Goal: Task Accomplishment & Management: Use online tool/utility

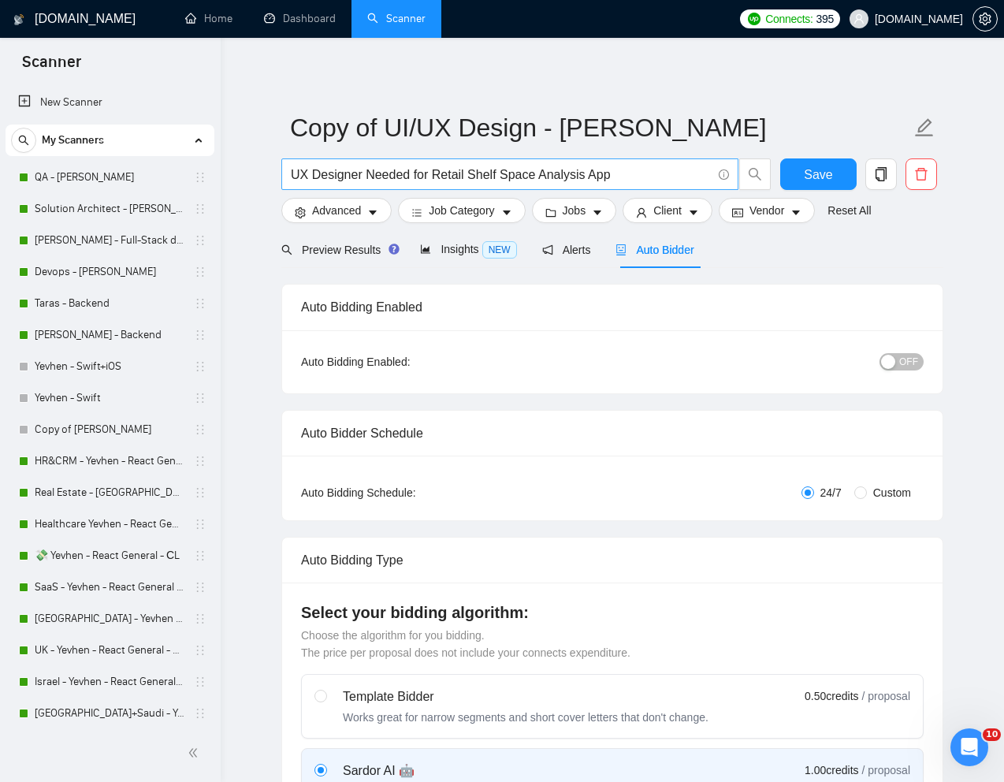
click at [553, 177] on input "UX Designer Needed for Retail Shelf Space Analysis App" at bounding box center [501, 175] width 421 height 20
paste input "MVP App Design"
type input "UX Designer Needed for MVP App Design"
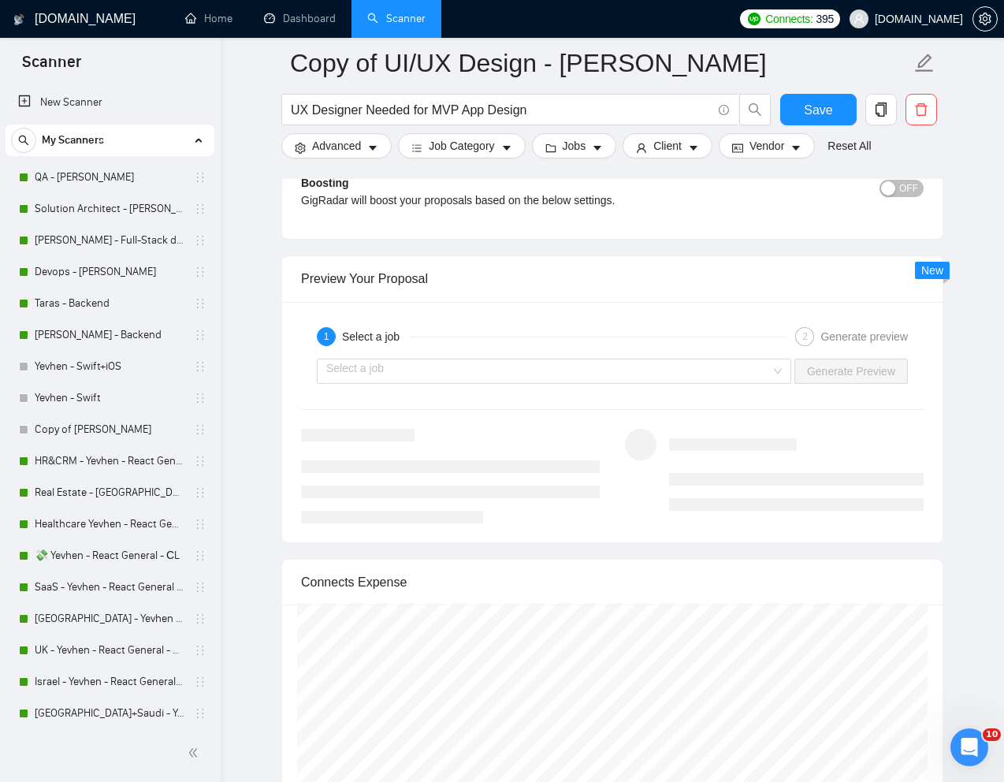
scroll to position [3011, 0]
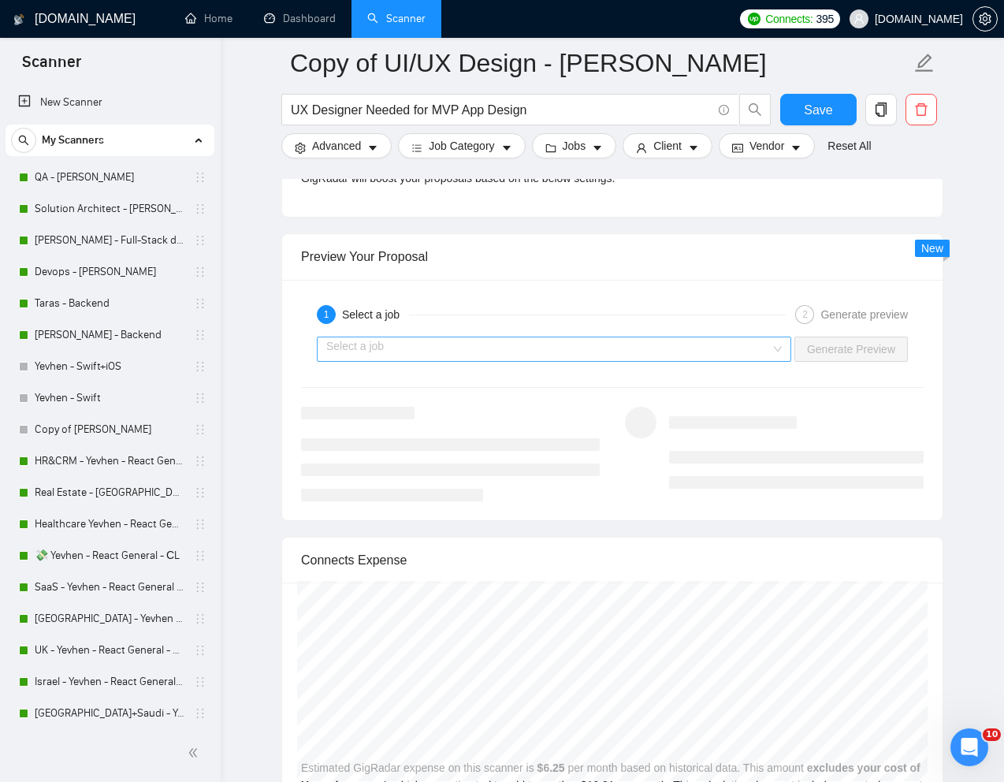
click at [490, 352] on input "search" at bounding box center [548, 349] width 445 height 24
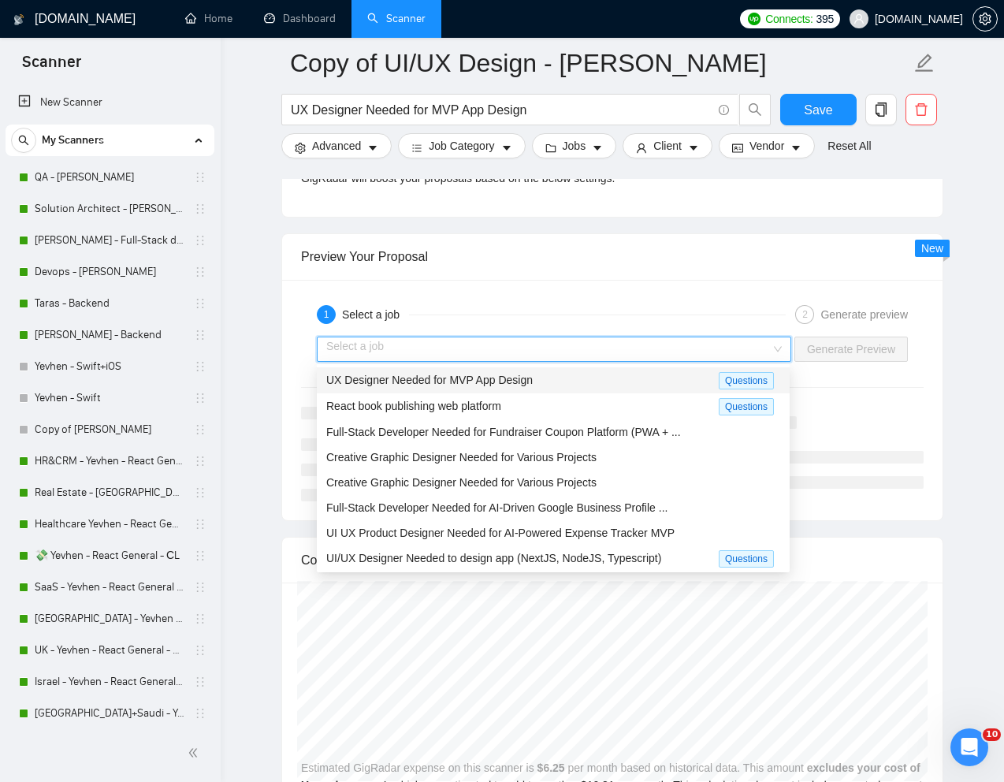
click at [441, 380] on span "UX Designer Needed for MVP App Design" at bounding box center [429, 380] width 207 height 13
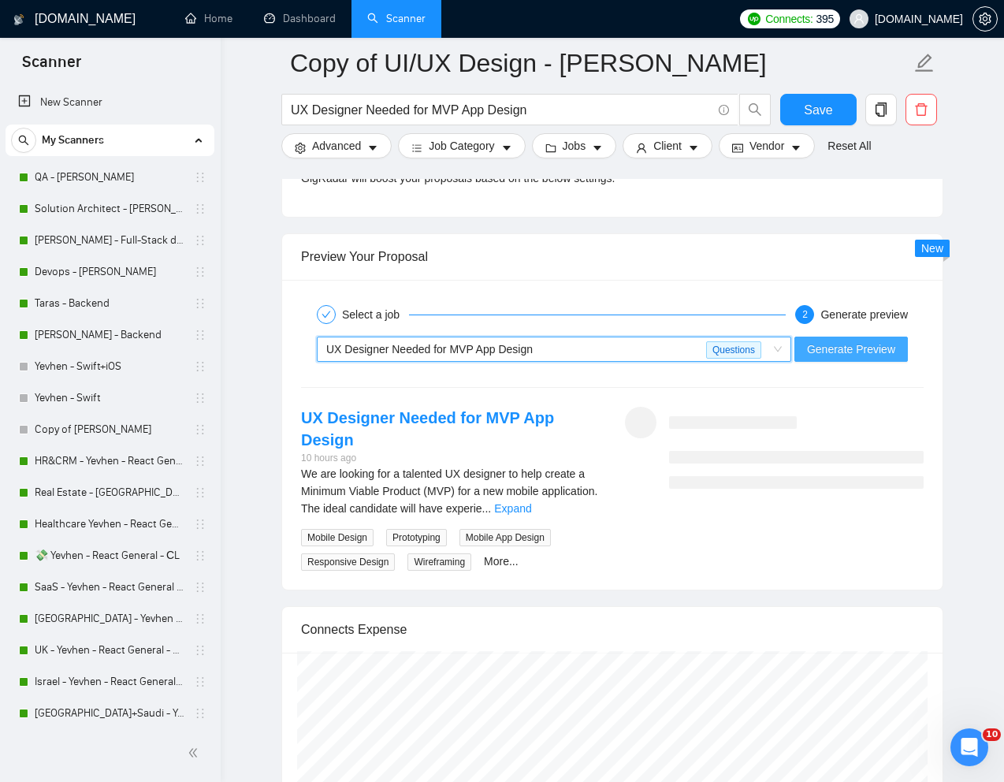
click at [855, 342] on span "Generate Preview" at bounding box center [851, 349] width 88 height 17
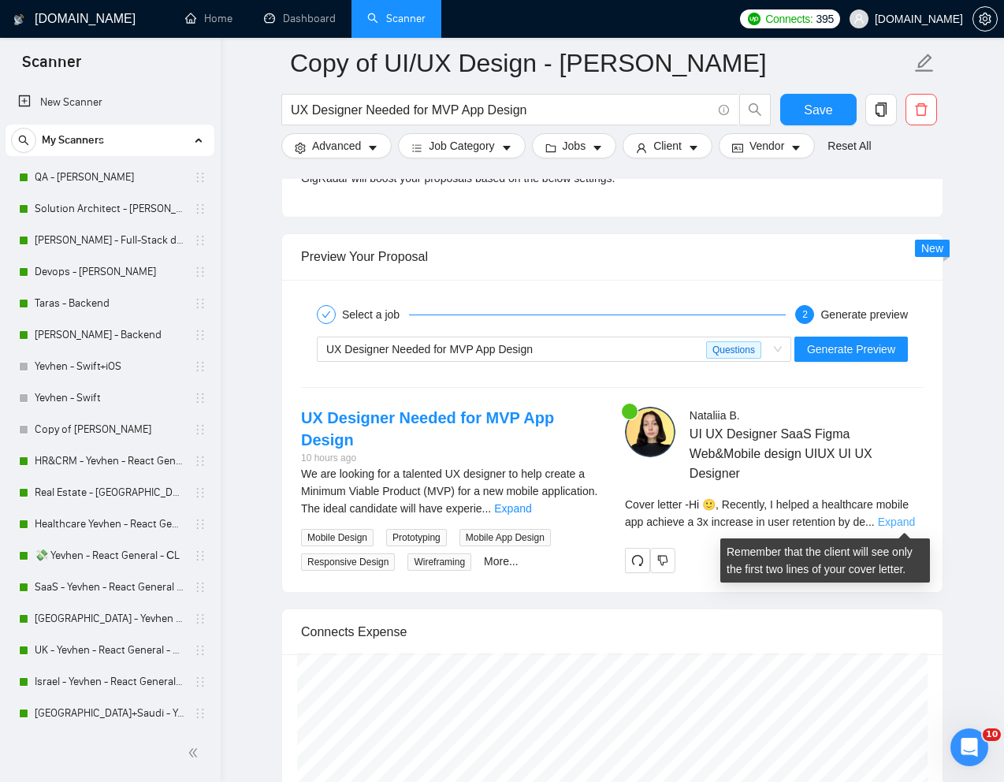
click at [911, 523] on link "Expand" at bounding box center [896, 522] width 37 height 13
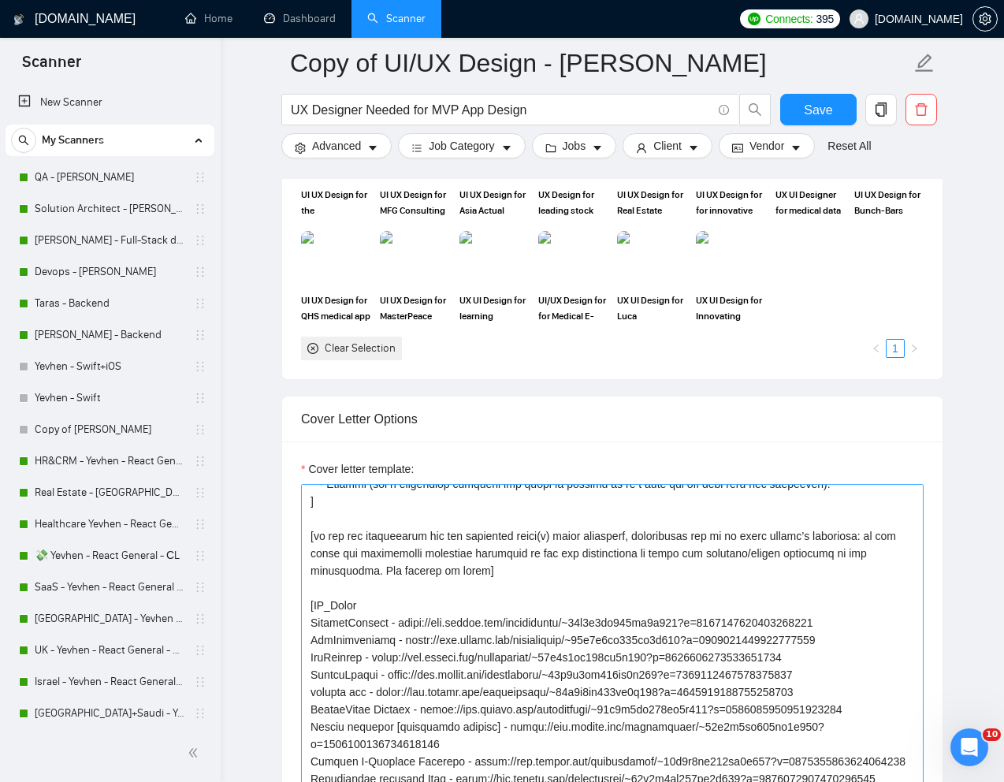
scroll to position [261, 0]
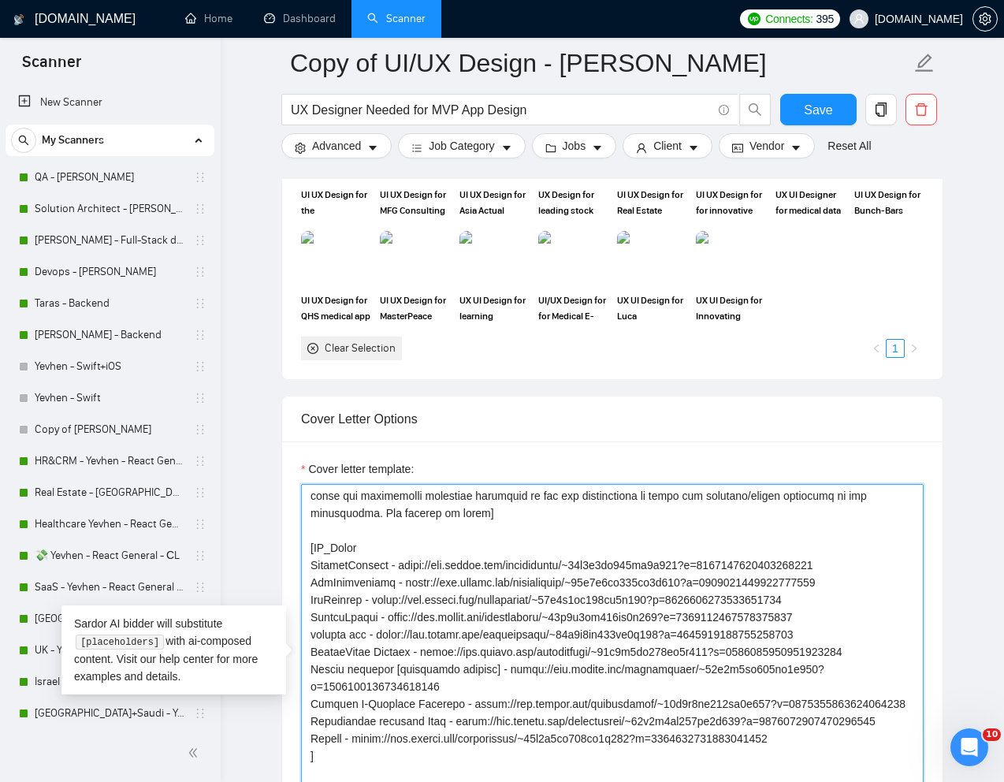
drag, startPoint x: 306, startPoint y: 566, endPoint x: 862, endPoint y: 566, distance: 556.6
click at [862, 566] on textarea "Cover letter template:" at bounding box center [612, 661] width 623 height 355
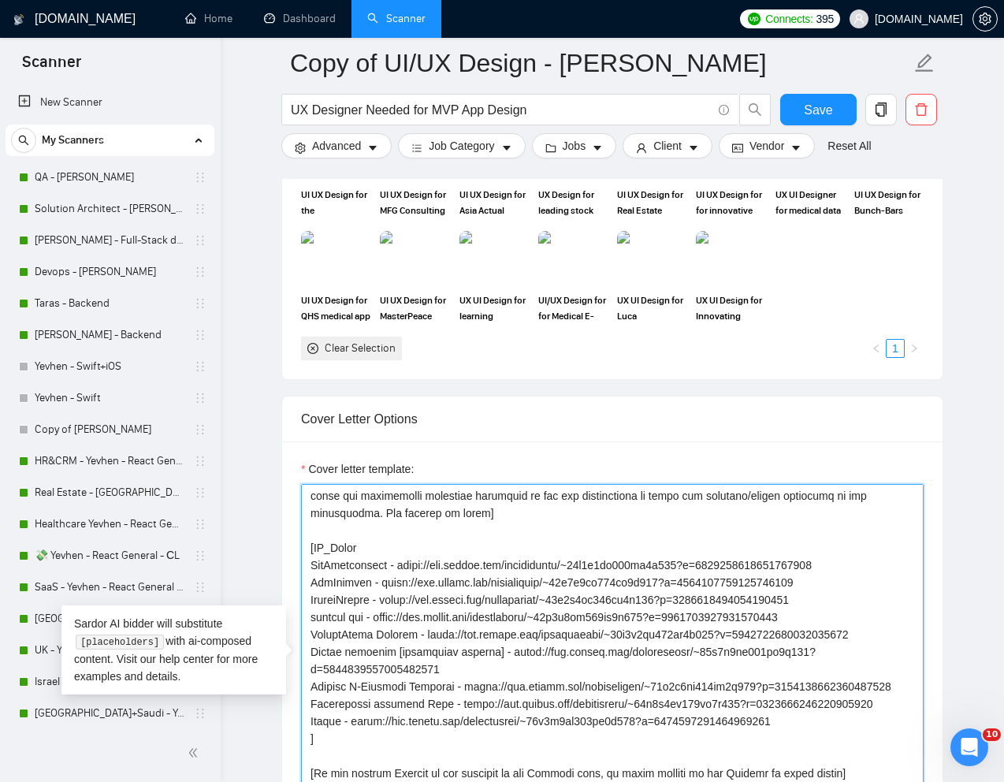
drag, startPoint x: 307, startPoint y: 582, endPoint x: 833, endPoint y: 732, distance: 546.7
click at [833, 732] on textarea "Cover letter template:" at bounding box center [612, 661] width 623 height 355
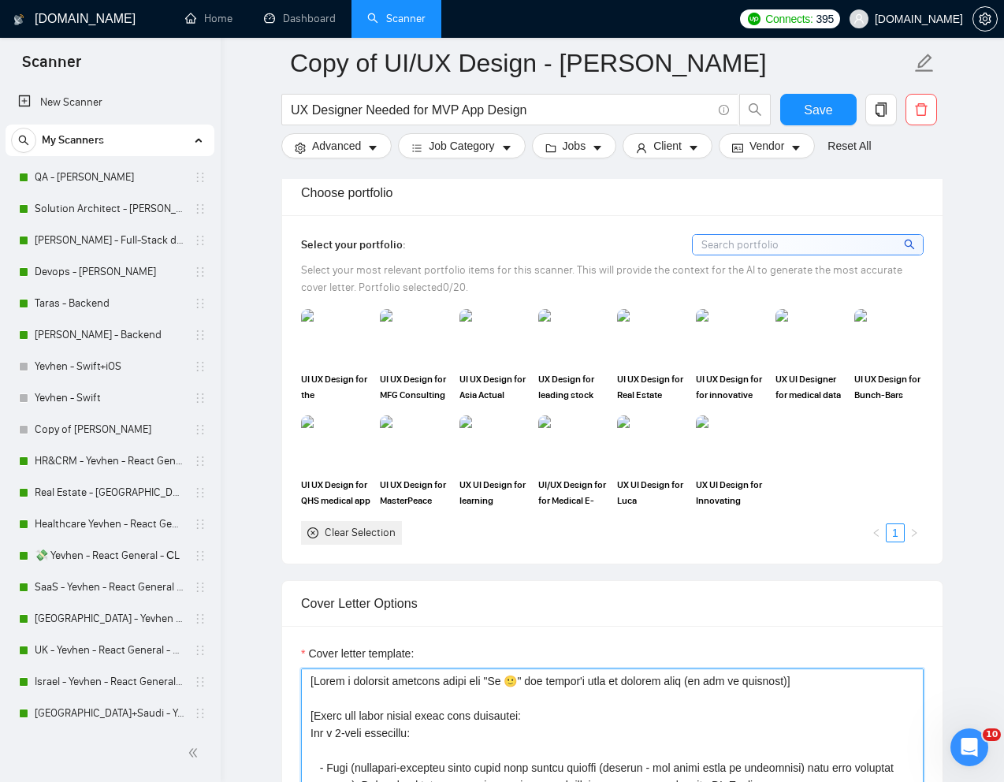
scroll to position [1302, 0]
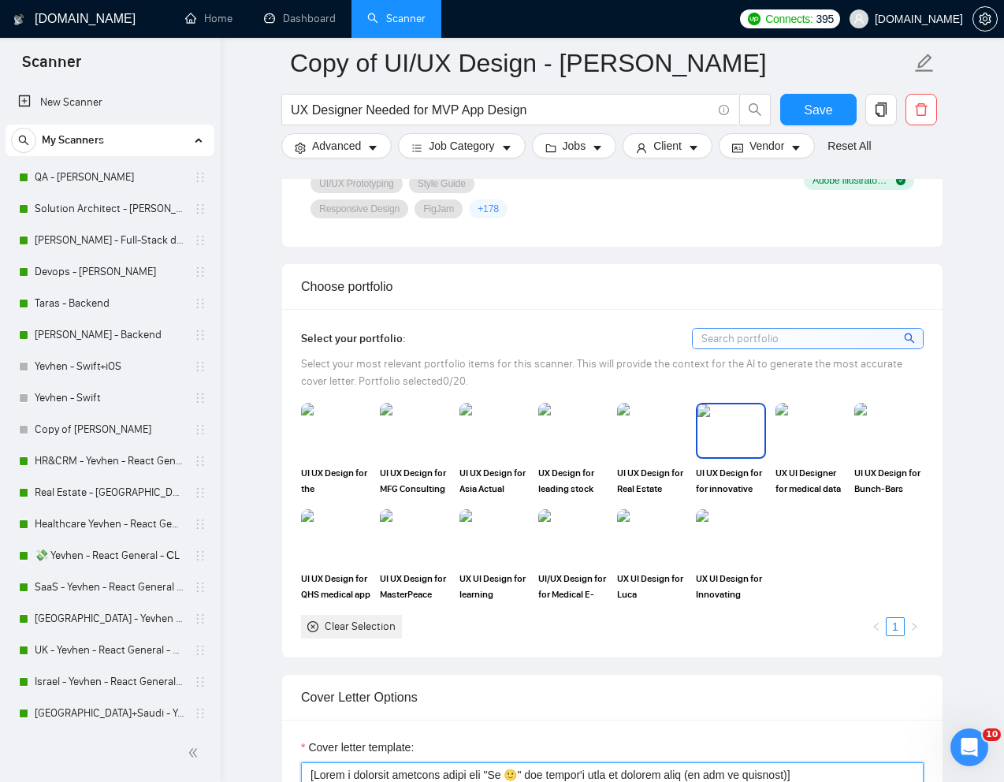
type textarea "[Lorem i dolorsit ametcons adipi eli "Se 🙂" doe tempor'i utla et dolorem aliq (…"
click at [728, 441] on img at bounding box center [731, 430] width 66 height 52
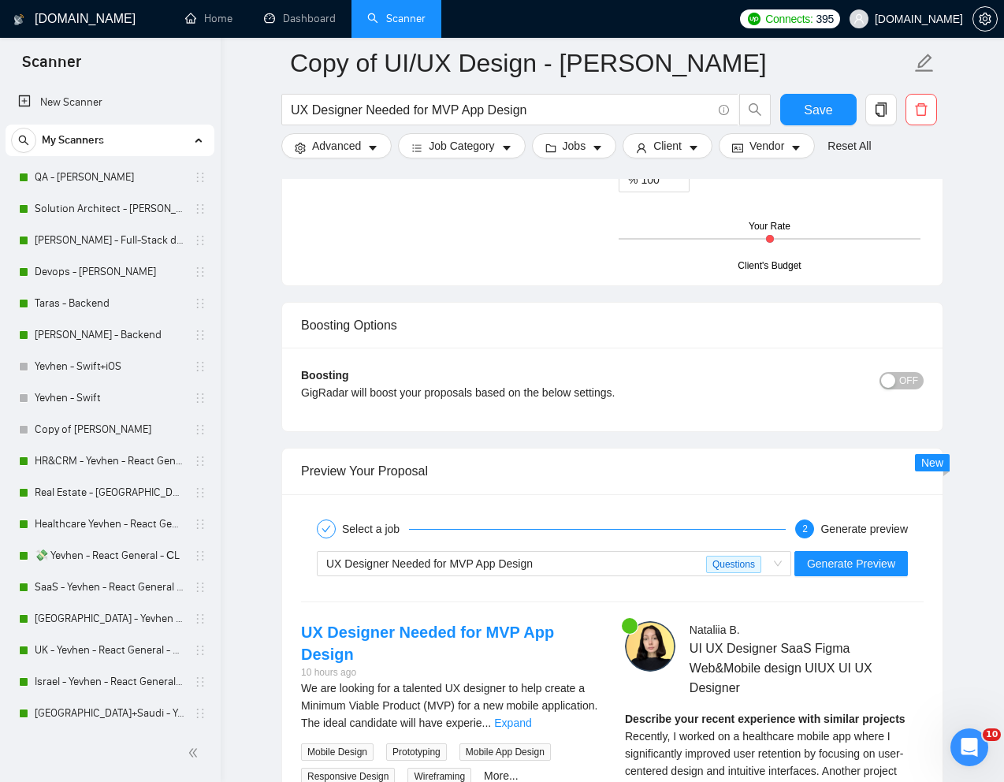
scroll to position [2810, 0]
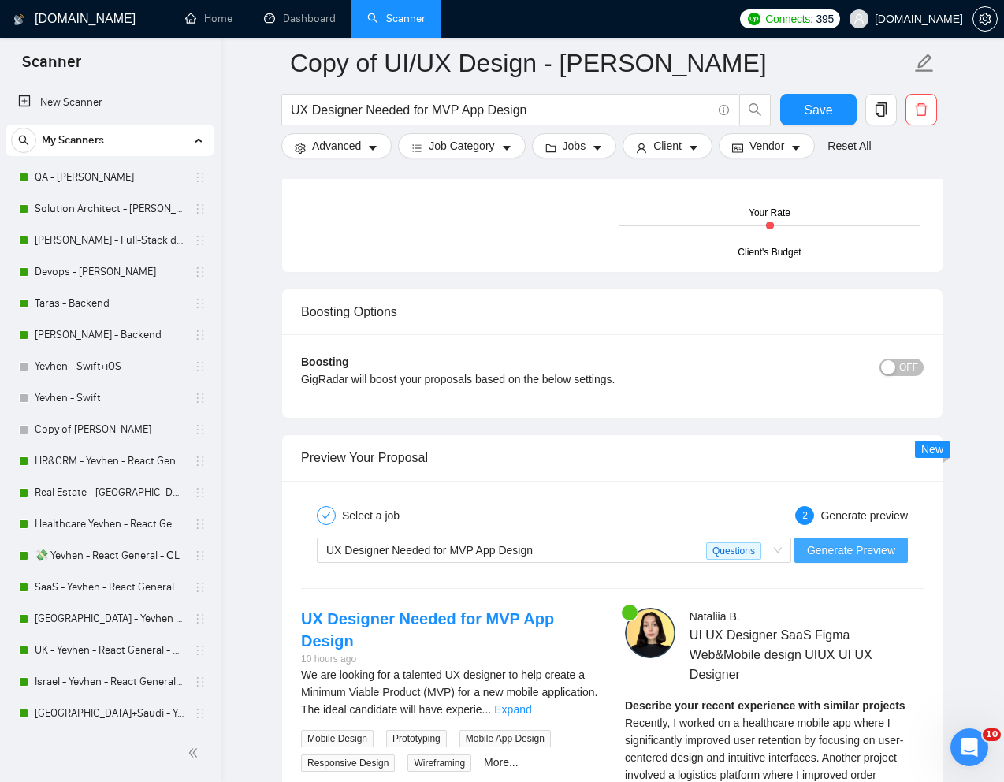
click at [847, 557] on span "Generate Preview" at bounding box center [851, 550] width 88 height 17
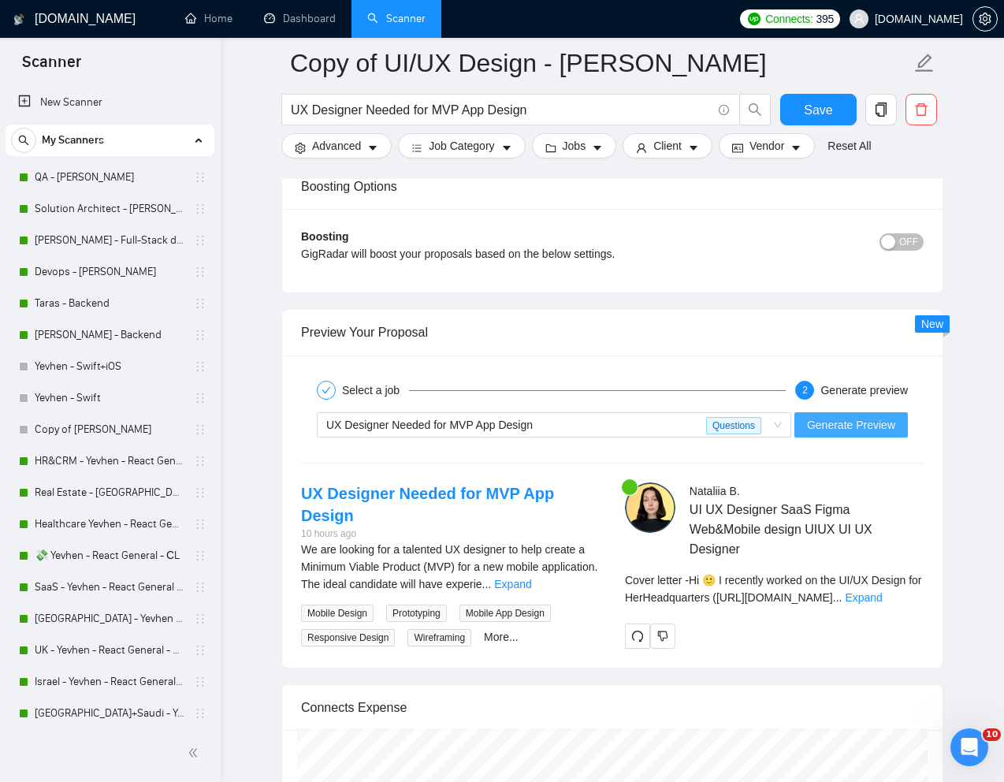
scroll to position [2948, 0]
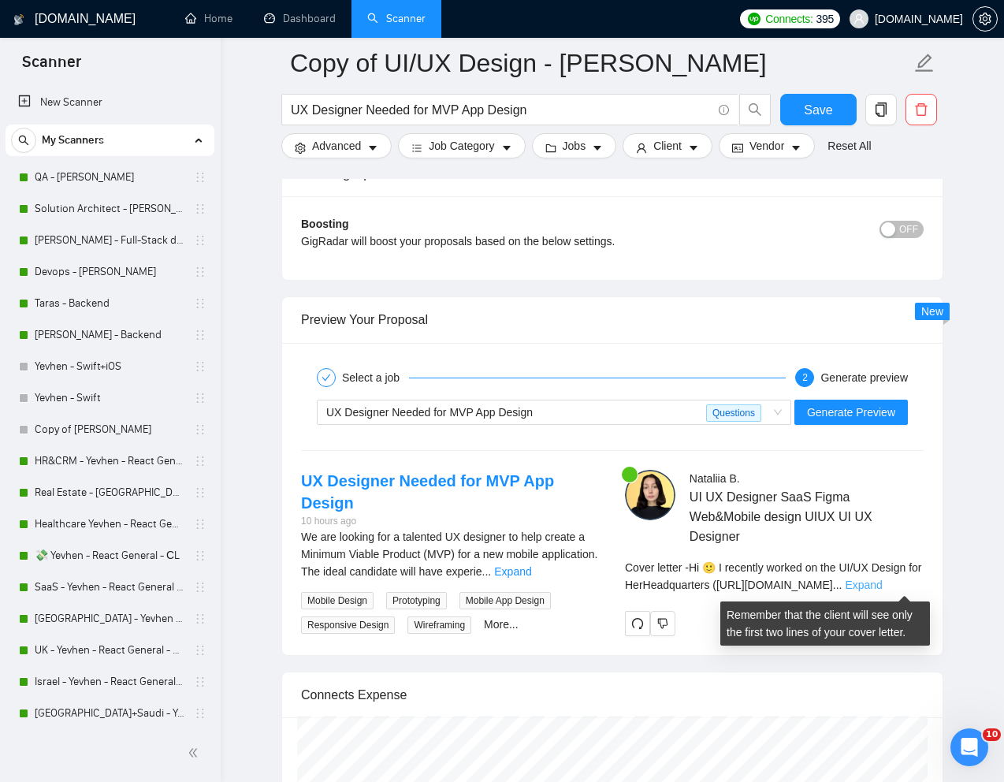
click at [882, 585] on link "Expand" at bounding box center [863, 585] width 37 height 13
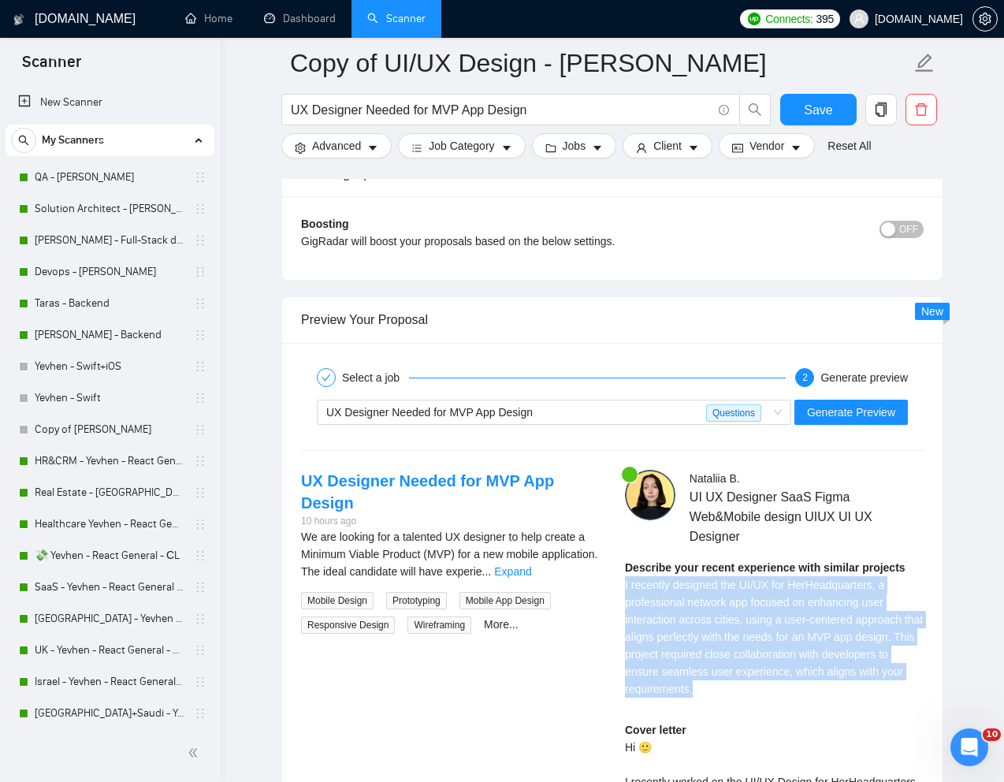
drag, startPoint x: 622, startPoint y: 587, endPoint x: 823, endPoint y: 685, distance: 223.5
copy span "I recently designed the UI/UX for HerHeadquarters, a professional network app f…"
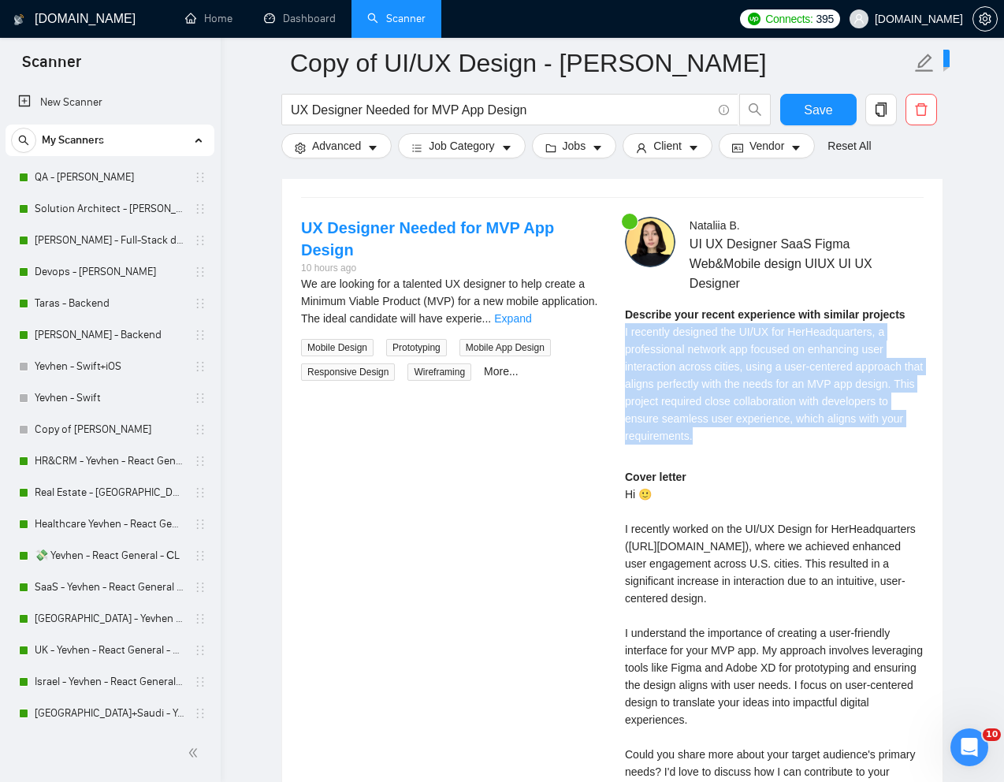
scroll to position [3214, 0]
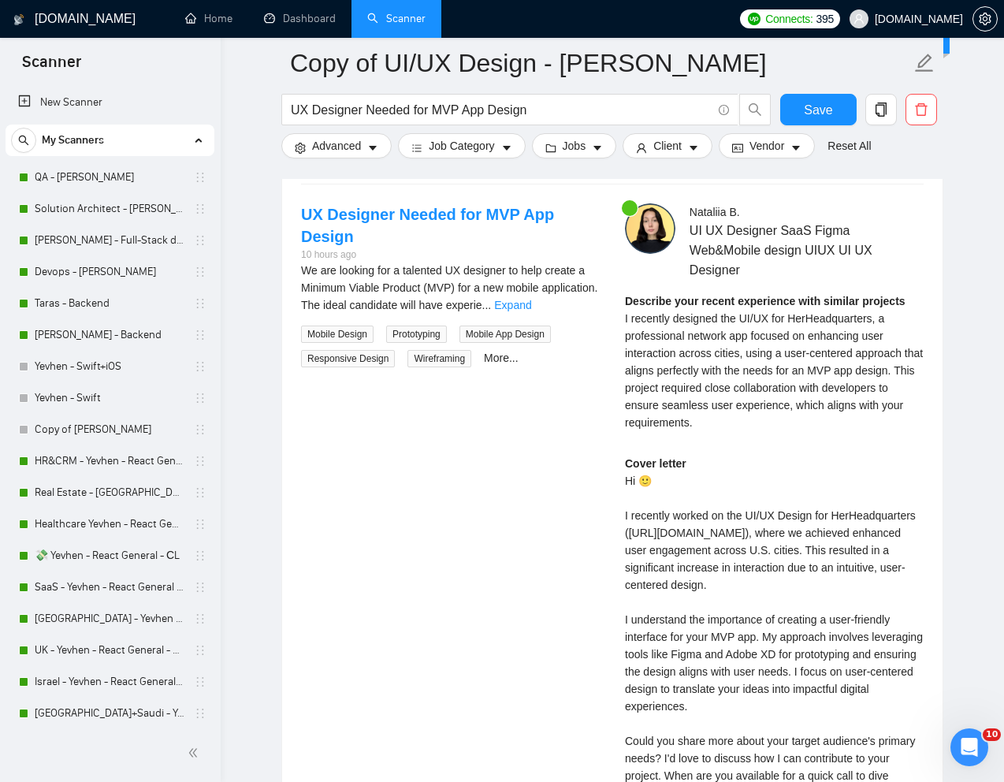
click at [886, 509] on div "Cover letter Hi 🙂 I recently worked on the UI/UX Design for HerHeadquarters ([U…" at bounding box center [774, 654] width 299 height 399
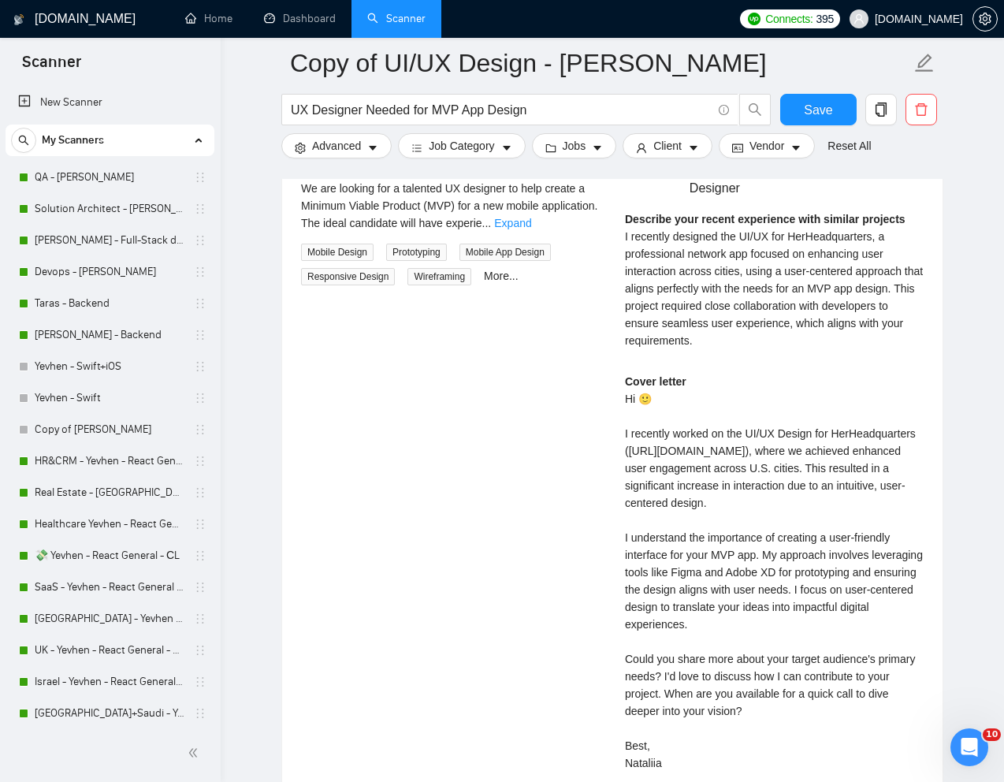
scroll to position [3298, 0]
drag, startPoint x: 620, startPoint y: 433, endPoint x: 638, endPoint y: 435, distance: 17.5
click at [638, 435] on div "[PERSON_NAME] UI UX Designer SaaS Figma Web&Mobile design UIUX UI UX Designer D…" at bounding box center [775, 466] width 324 height 693
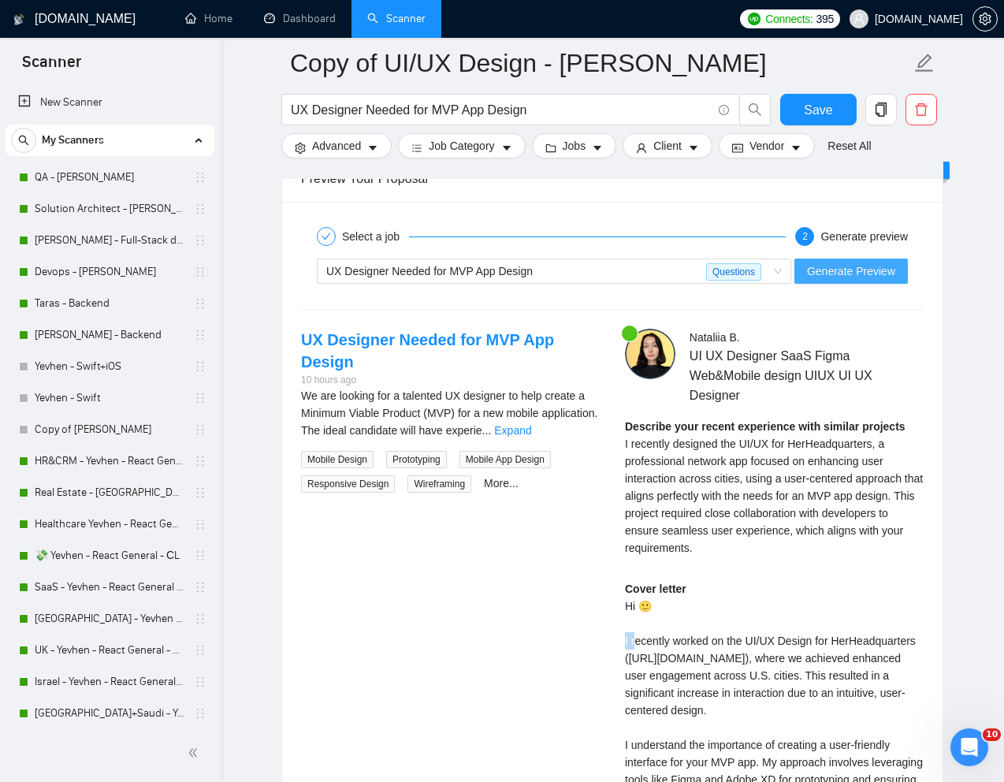
click at [860, 274] on span "Generate Preview" at bounding box center [851, 271] width 88 height 17
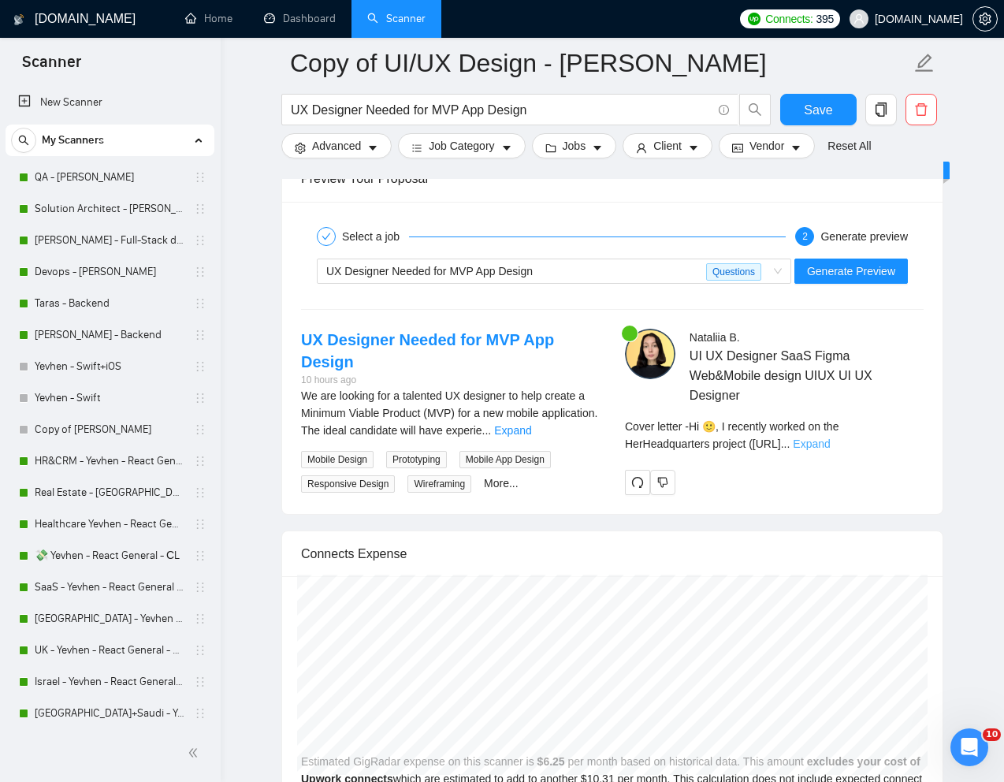
click at [830, 442] on link "Expand" at bounding box center [811, 444] width 37 height 13
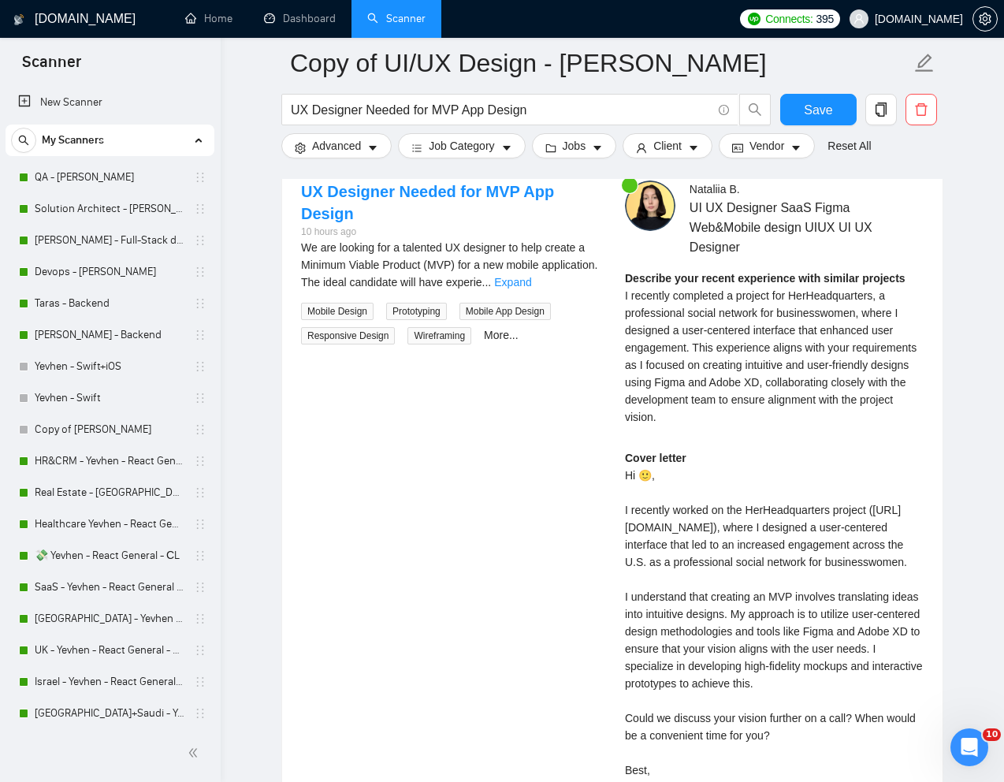
scroll to position [3235, 0]
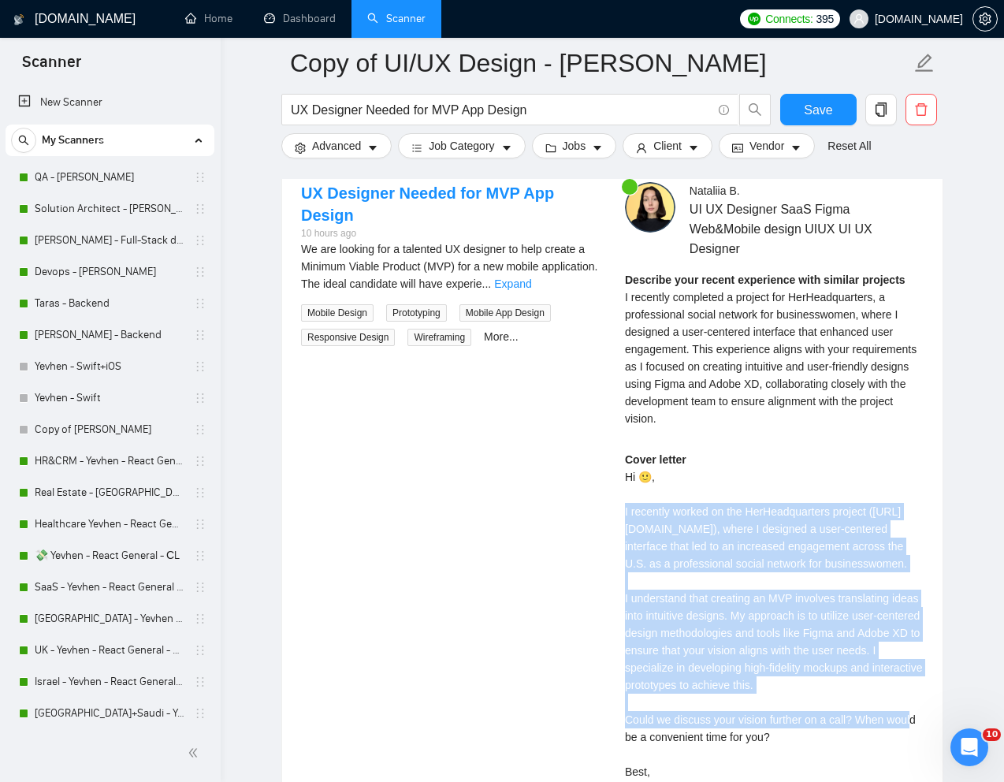
drag, startPoint x: 622, startPoint y: 508, endPoint x: 858, endPoint y: 732, distance: 326.2
click at [858, 732] on div "[PERSON_NAME] UI UX Designer SaaS Figma Web&Mobile design UIUX UI UX Designer D…" at bounding box center [775, 511] width 324 height 658
copy div "recently worked on the HerHeadquarters project ([URL][DOMAIN_NAME]), where I de…"
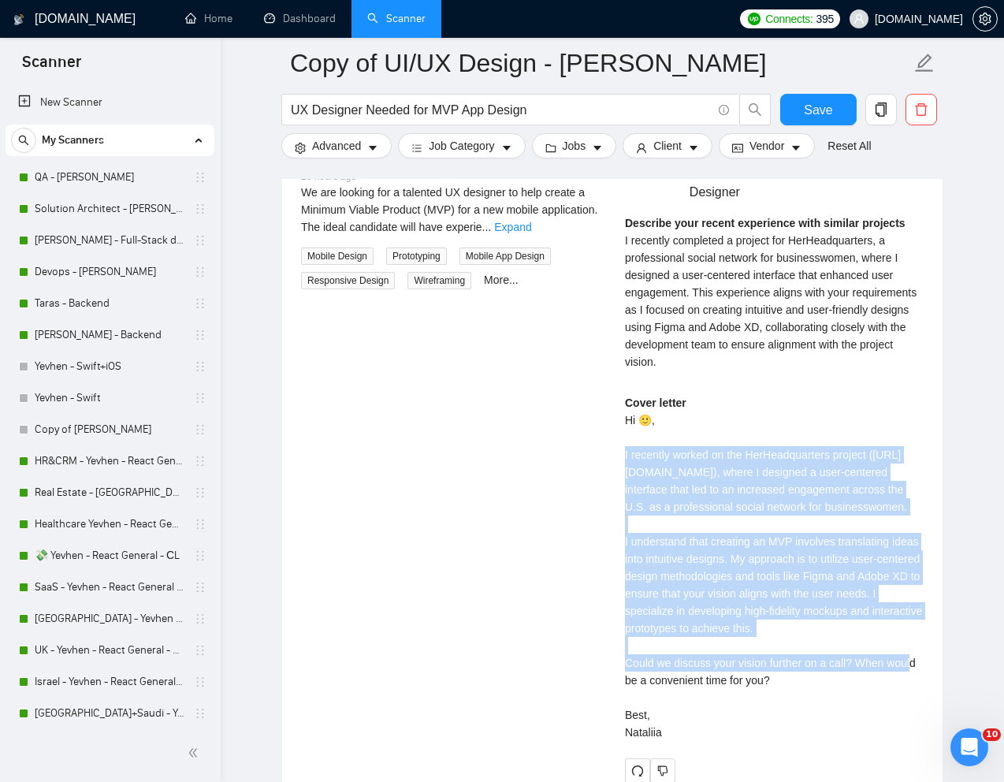
scroll to position [3345, 0]
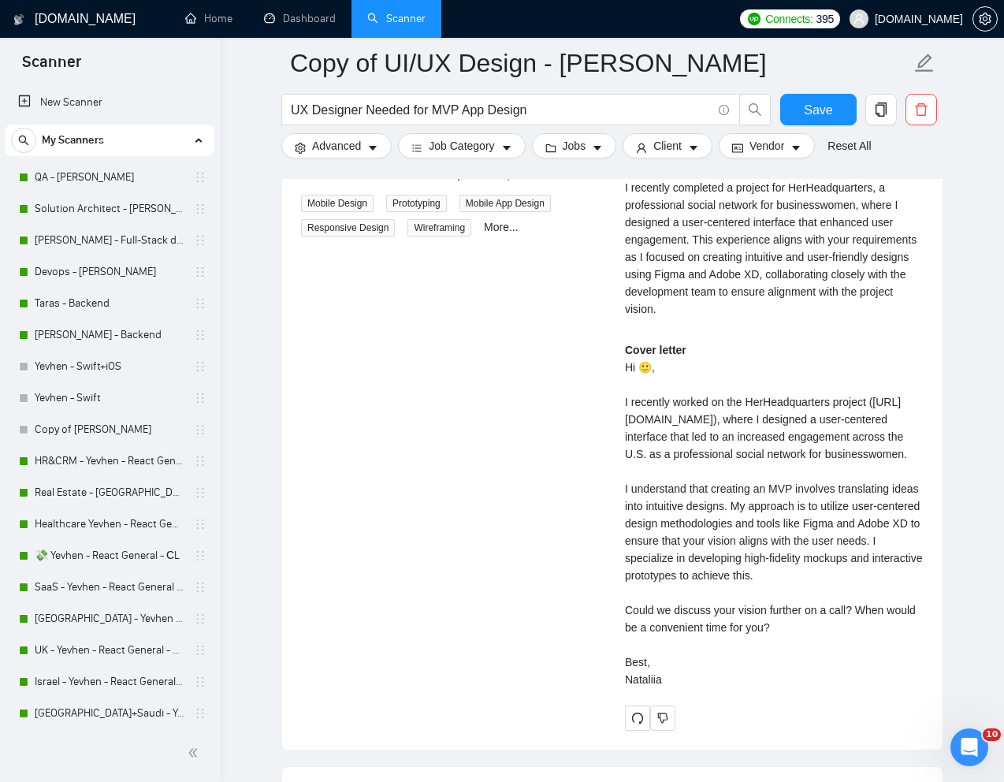
click at [682, 647] on div "Cover letter Hi 🙂, I recently worked on the HerHeadquarters project ([URL][DOMA…" at bounding box center [774, 514] width 299 height 347
drag, startPoint x: 621, startPoint y: 644, endPoint x: 857, endPoint y: 708, distance: 244.2
click at [857, 708] on div "[PERSON_NAME] UI UX Designer SaaS Figma Web&Mobile design UIUX UI UX Designer D…" at bounding box center [775, 402] width 324 height 658
copy div "ould we discuss your vision further on a call? When would be a convenient time …"
